Goal: Transaction & Acquisition: Download file/media

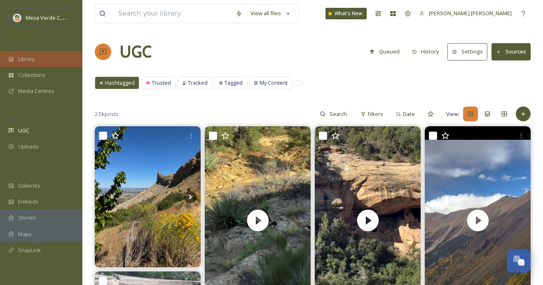
click at [54, 58] on div "Library" at bounding box center [41, 59] width 82 height 16
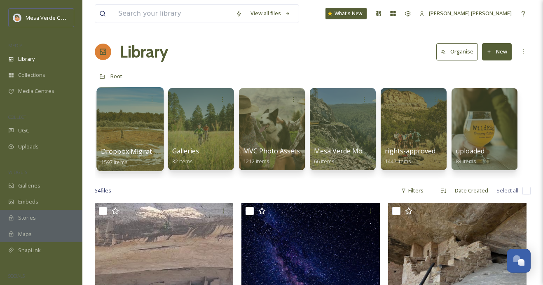
click at [121, 137] on div at bounding box center [129, 129] width 67 height 84
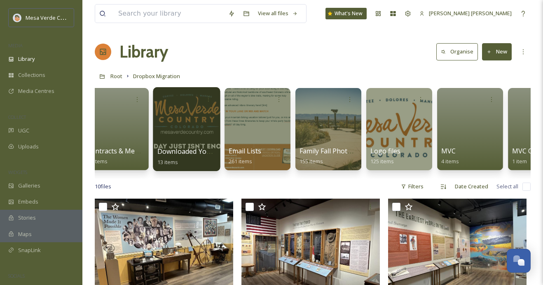
scroll to position [0, 335]
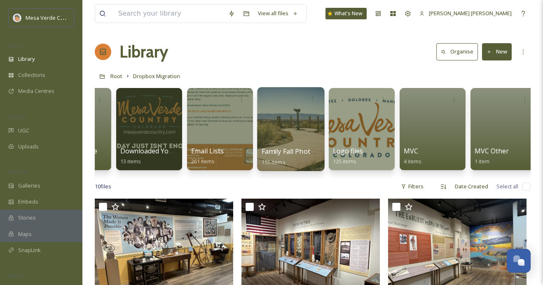
click at [294, 133] on div at bounding box center [290, 129] width 67 height 84
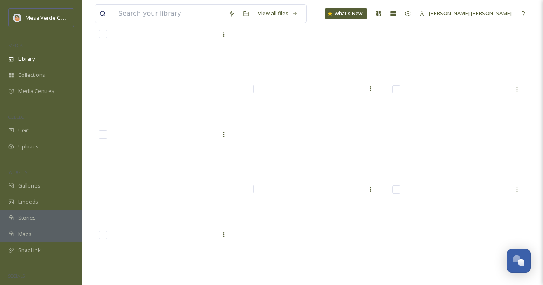
scroll to position [3817, 0]
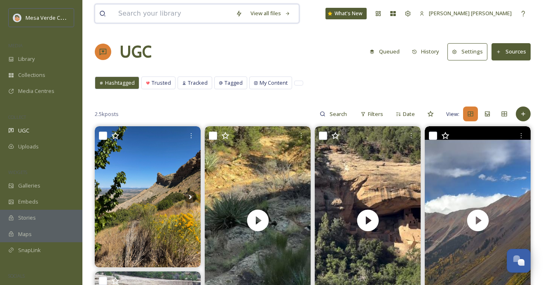
click at [199, 18] on input at bounding box center [172, 14] width 117 height 18
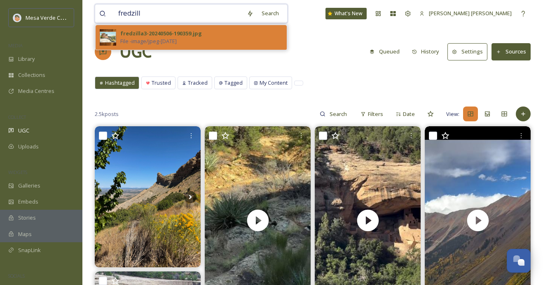
type input "fredzill"
click at [162, 34] on div "fredzilla3-20240506-190359.jpg" at bounding box center [161, 34] width 82 height 8
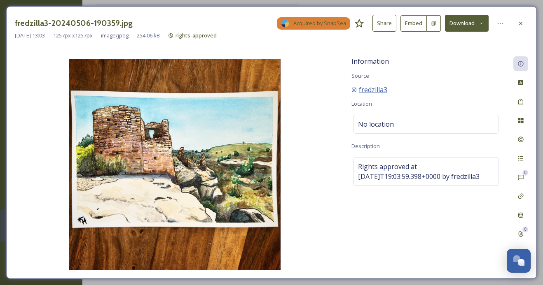
click at [375, 91] on span "fredzilla3" at bounding box center [373, 90] width 28 height 10
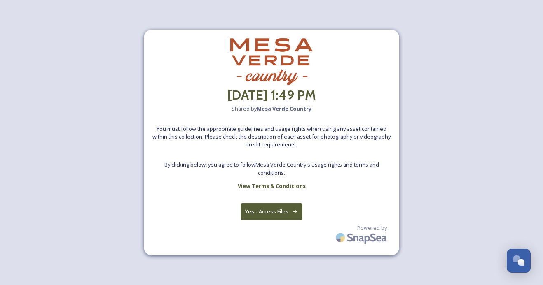
click at [276, 205] on button "Yes - Access Files" at bounding box center [271, 211] width 62 height 17
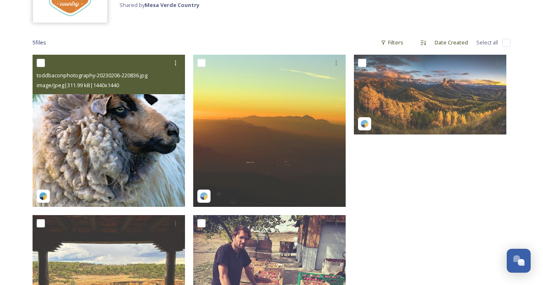
scroll to position [88, 0]
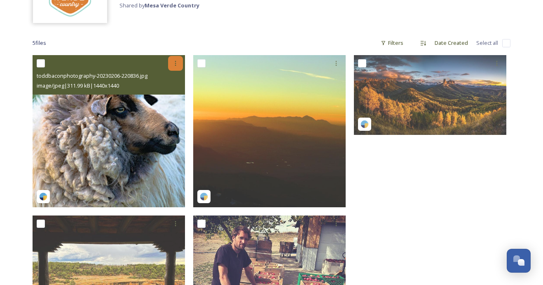
click at [176, 64] on icon at bounding box center [175, 63] width 7 height 7
click at [169, 97] on span "Download" at bounding box center [165, 97] width 25 height 8
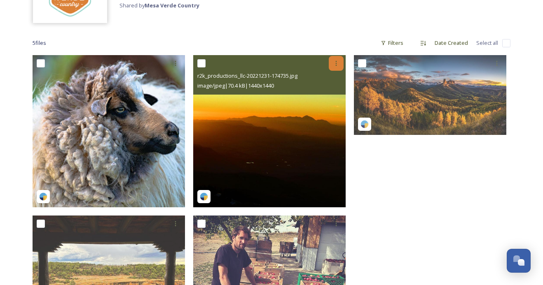
click at [337, 65] on icon at bounding box center [336, 63] width 7 height 7
click at [339, 98] on span "Download" at bounding box center [326, 97] width 25 height 8
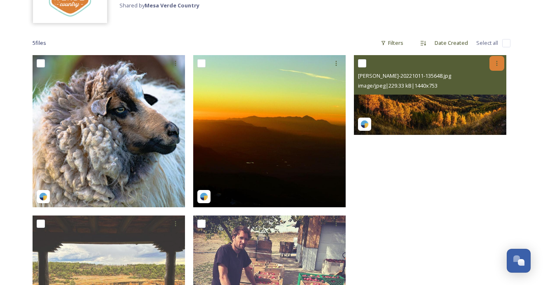
click at [499, 64] on icon at bounding box center [496, 63] width 7 height 7
click at [479, 96] on span "Download" at bounding box center [486, 97] width 25 height 8
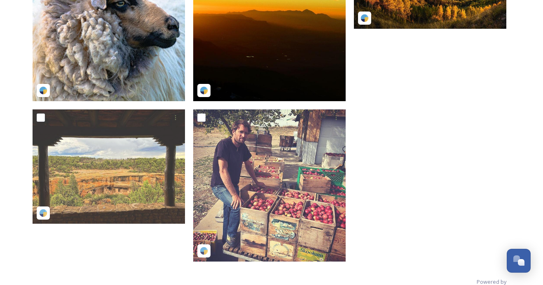
scroll to position [193, 0]
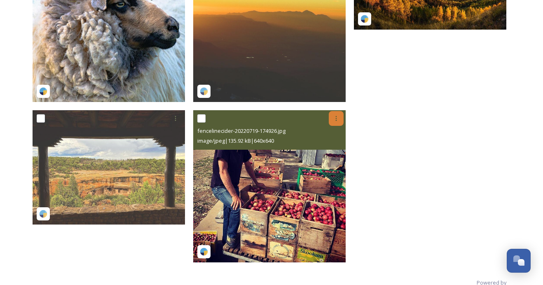
click at [339, 119] on div at bounding box center [336, 118] width 15 height 15
click at [324, 156] on span "Download" at bounding box center [326, 153] width 25 height 8
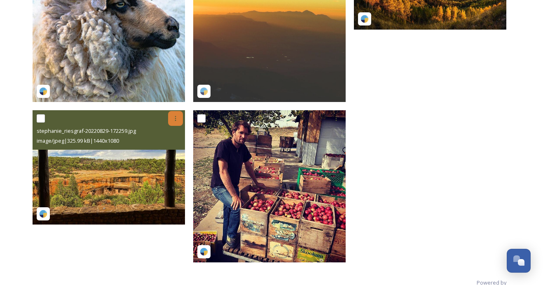
click at [177, 120] on icon at bounding box center [175, 118] width 7 height 7
click at [177, 152] on span "Download" at bounding box center [165, 153] width 25 height 8
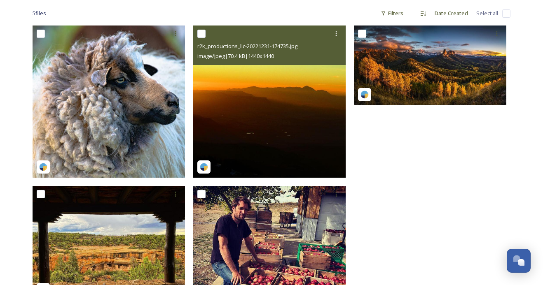
scroll to position [117, 0]
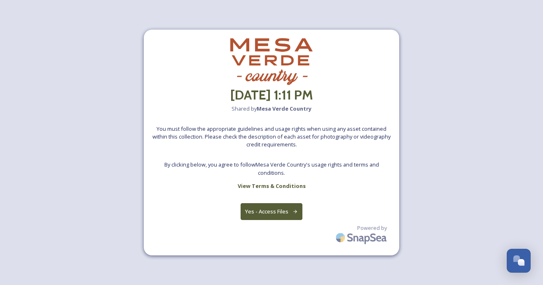
click at [289, 212] on button "Yes - Access Files" at bounding box center [271, 211] width 62 height 17
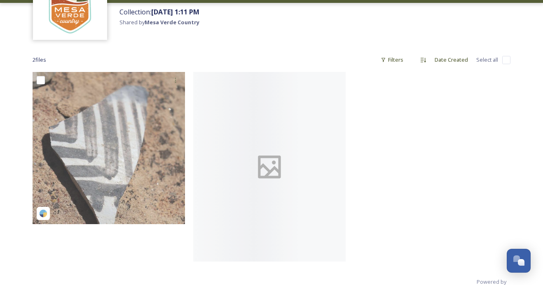
scroll to position [72, 0]
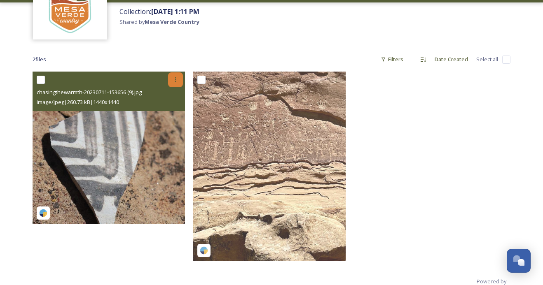
click at [175, 80] on icon at bounding box center [175, 80] width 7 height 7
click at [172, 113] on span "Download" at bounding box center [165, 114] width 25 height 8
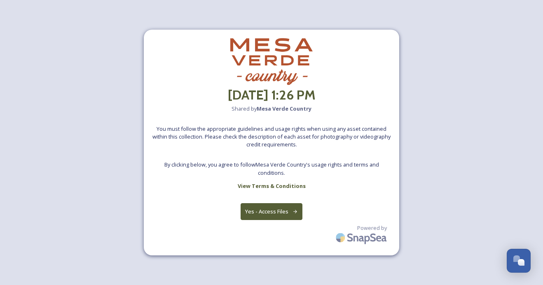
click at [279, 212] on button "Yes - Access Files" at bounding box center [271, 211] width 62 height 17
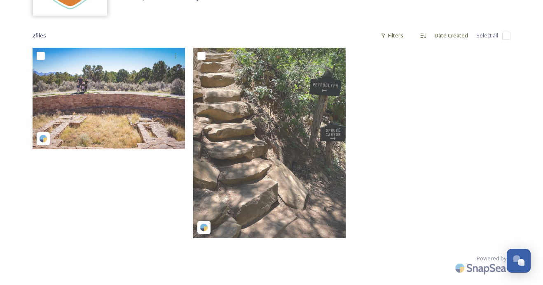
scroll to position [95, 0]
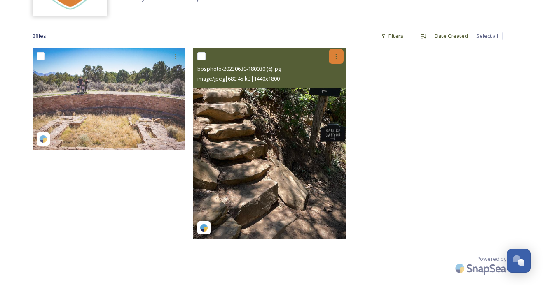
click at [335, 51] on div at bounding box center [336, 56] width 15 height 15
click at [331, 90] on span "Download" at bounding box center [326, 90] width 25 height 8
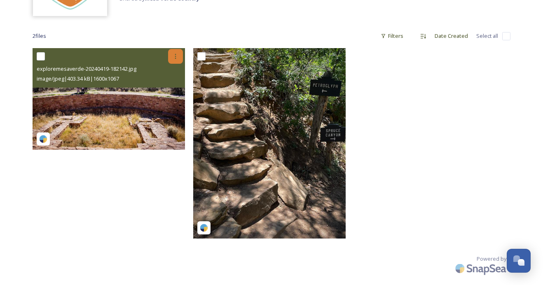
click at [170, 56] on div at bounding box center [175, 56] width 15 height 15
click at [178, 93] on span "Download" at bounding box center [165, 90] width 25 height 8
